Goal: Task Accomplishment & Management: Manage account settings

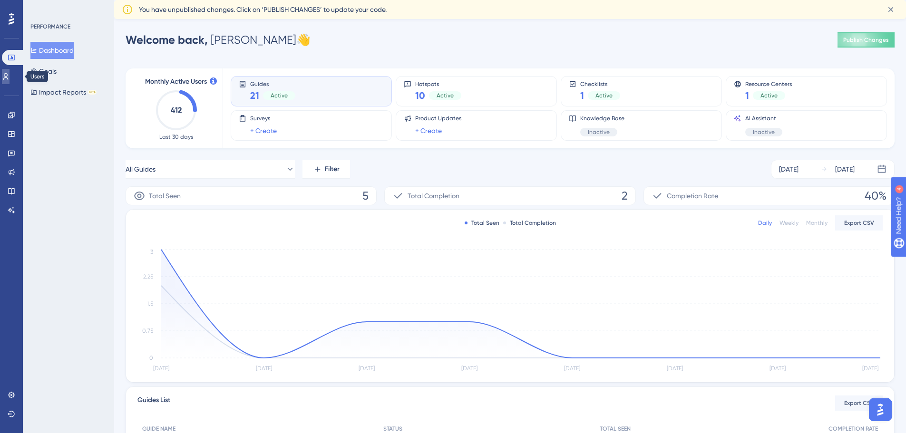
click at [9, 78] on icon at bounding box center [5, 76] width 5 height 7
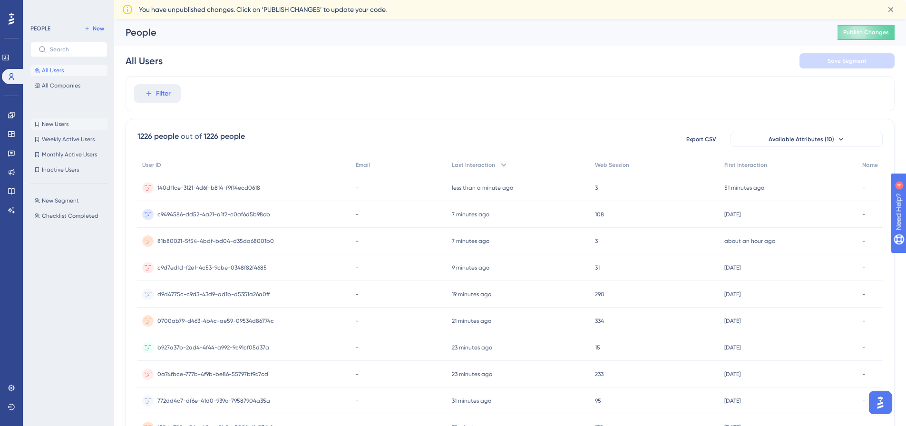
click at [62, 123] on span "New Users" at bounding box center [55, 124] width 27 height 8
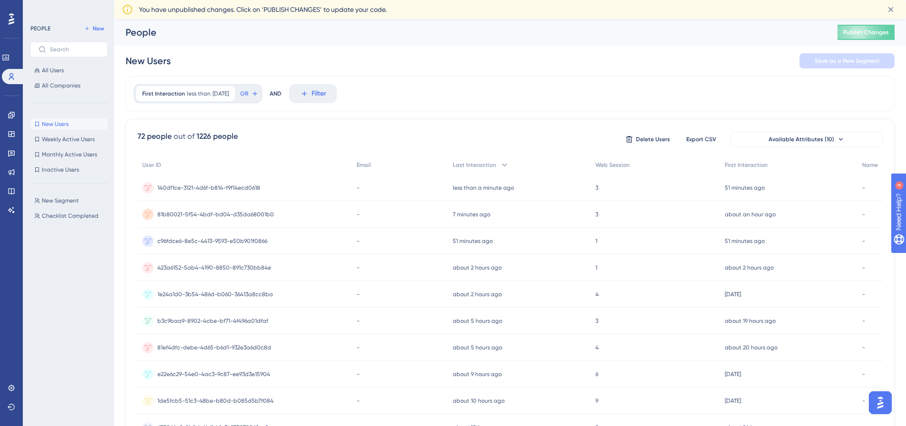
click at [12, 20] on icon at bounding box center [12, 18] width 6 height 11
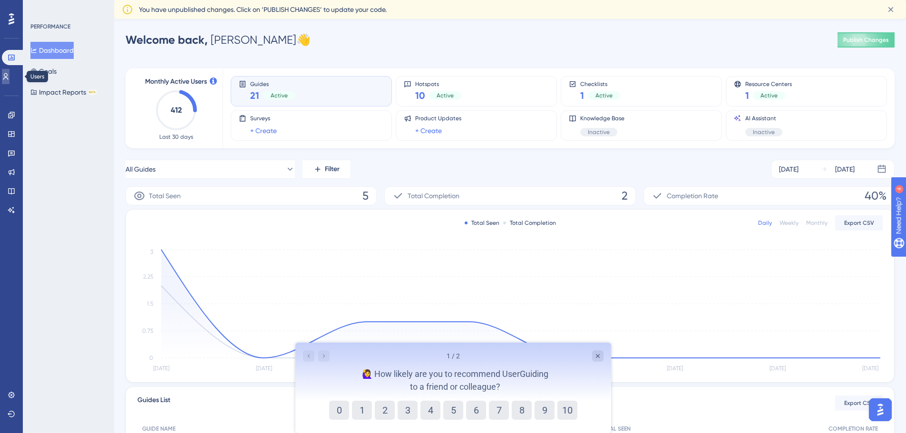
click at [8, 74] on icon at bounding box center [6, 77] width 8 height 8
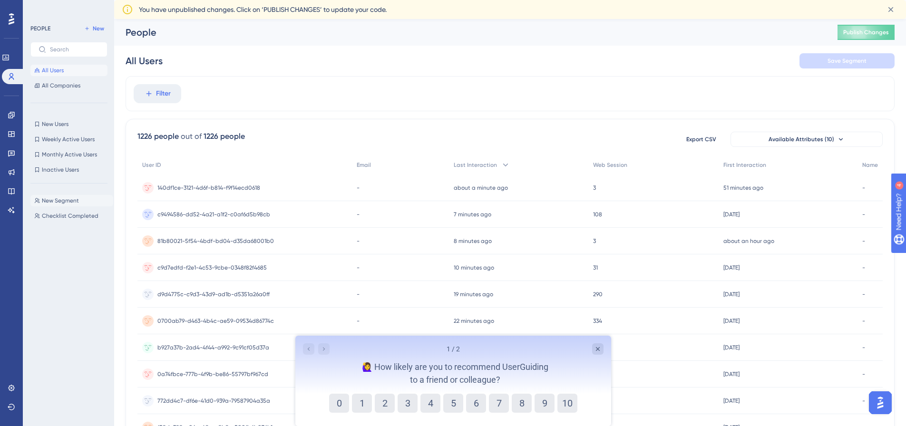
click at [68, 205] on button "New Segment New Segment" at bounding box center [71, 200] width 83 height 11
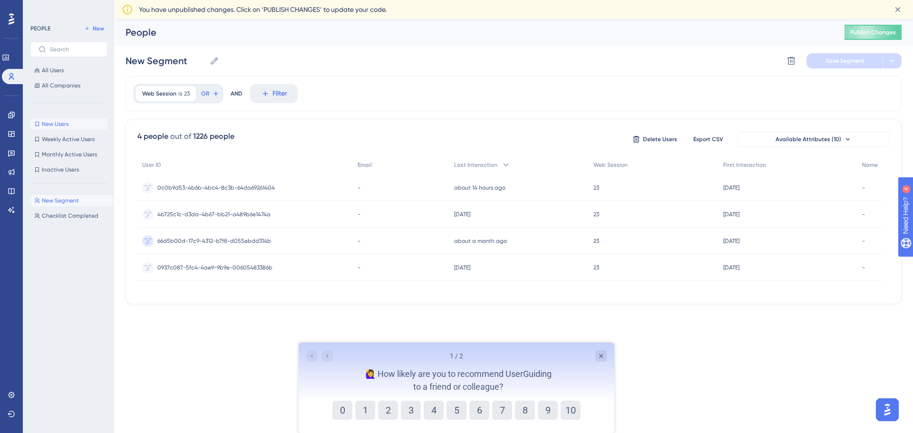
click at [57, 127] on span "New Users" at bounding box center [55, 124] width 27 height 8
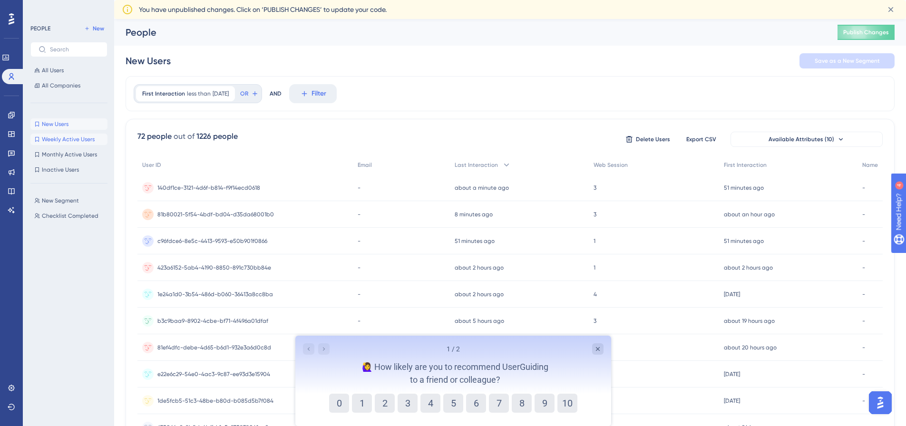
click at [73, 140] on span "Weekly Active Users" at bounding box center [68, 140] width 53 height 8
click at [14, 135] on icon at bounding box center [12, 134] width 8 height 8
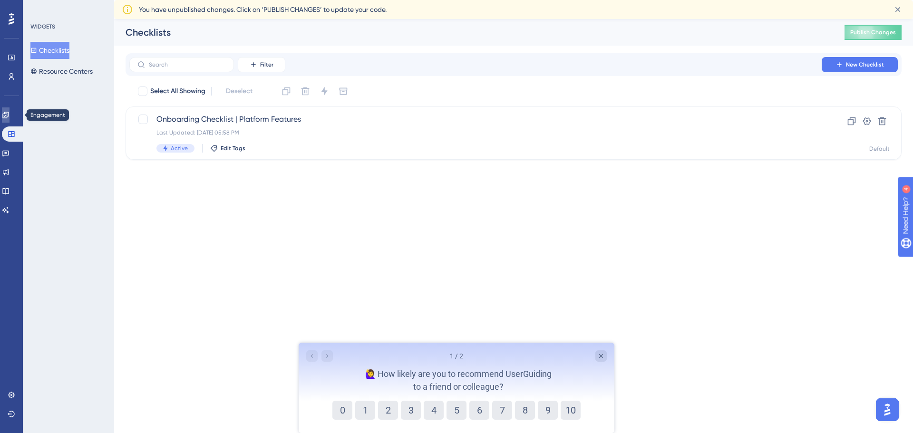
click at [10, 116] on icon at bounding box center [6, 115] width 8 height 8
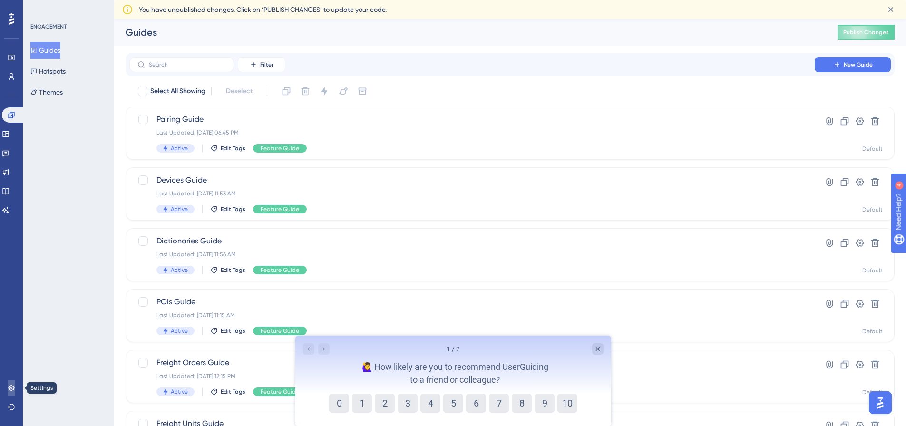
click at [12, 387] on icon at bounding box center [12, 388] width 8 height 8
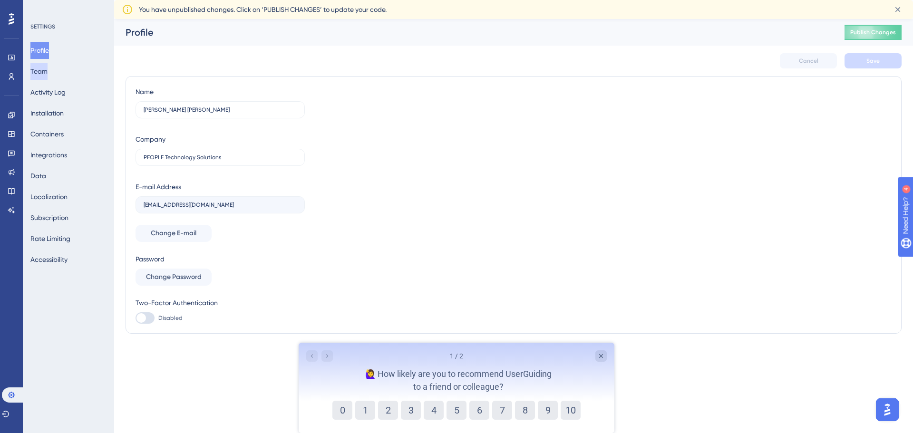
click at [47, 72] on button "Team" at bounding box center [38, 71] width 17 height 17
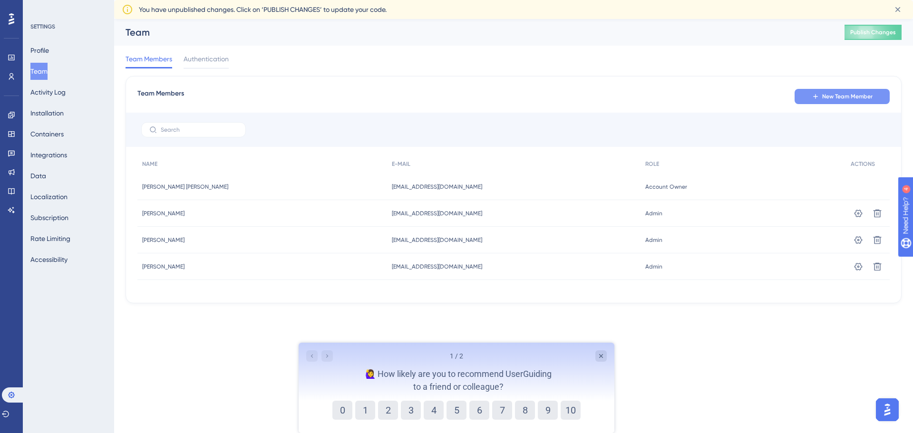
click at [822, 96] on button "New Team Member" at bounding box center [842, 96] width 95 height 15
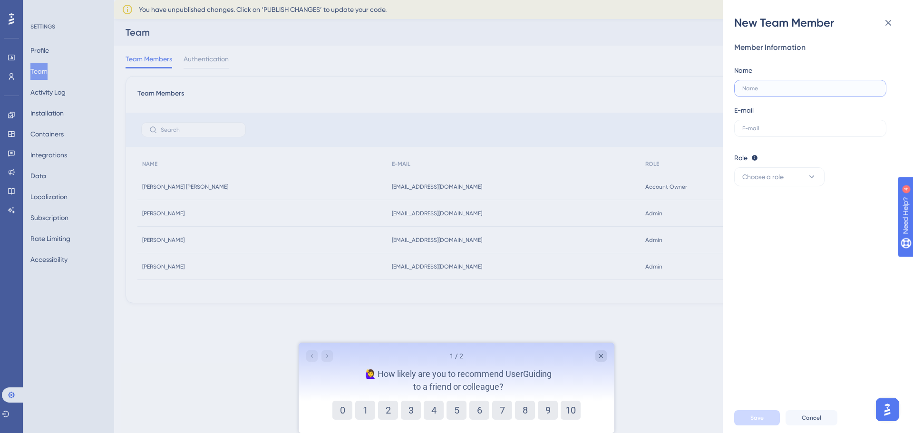
click at [778, 91] on input "text" at bounding box center [811, 88] width 136 height 7
type input "[PERSON_NAME]"
click at [780, 128] on input "text" at bounding box center [811, 128] width 136 height 7
type input "[EMAIL_ADDRESS][DOMAIN_NAME]"
click at [764, 181] on span "Choose a role" at bounding box center [763, 176] width 41 height 11
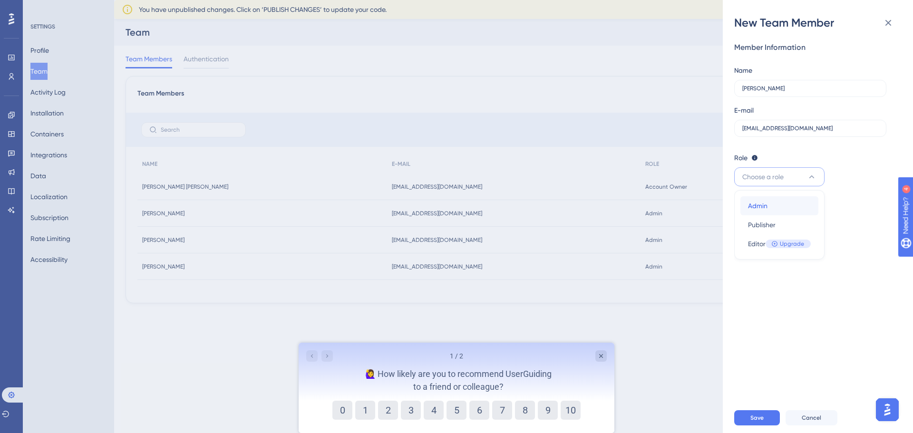
click at [774, 210] on div "Admin Admin" at bounding box center [779, 205] width 63 height 19
click at [757, 420] on span "Save" at bounding box center [757, 418] width 13 height 8
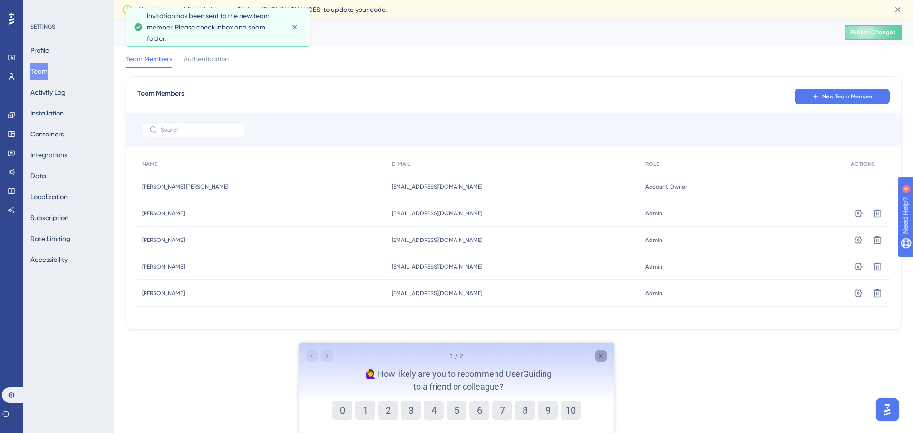
click at [601, 358] on icon "Close survey" at bounding box center [601, 356] width 8 height 8
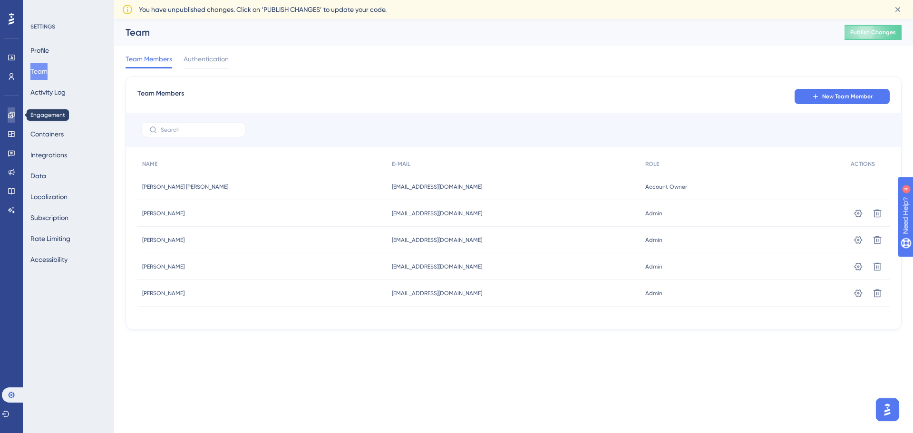
click at [8, 110] on link at bounding box center [12, 115] width 8 height 15
